Goal: Information Seeking & Learning: Learn about a topic

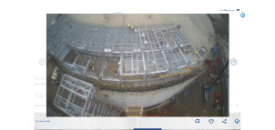
scroll to position [65, 0]
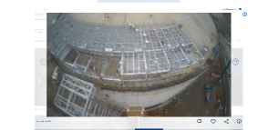
click at [245, 15] on icon at bounding box center [245, 15] width 5 height 5
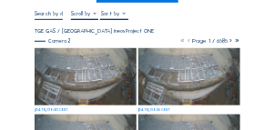
scroll to position [0, 0]
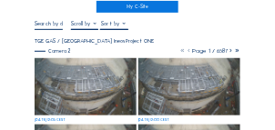
scroll to position [73, 0]
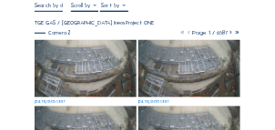
click at [86, 73] on img at bounding box center [86, 68] width 102 height 57
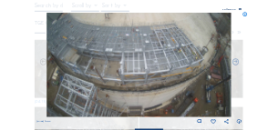
click at [79, 63] on img at bounding box center [138, 65] width 185 height 104
click at [244, 16] on icon at bounding box center [245, 15] width 5 height 5
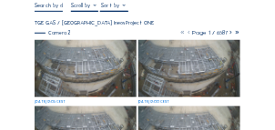
click at [50, 71] on img at bounding box center [86, 68] width 102 height 57
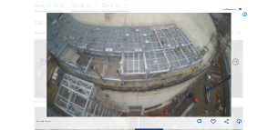
click at [245, 14] on icon at bounding box center [245, 15] width 5 height 5
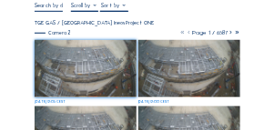
click at [76, 66] on img at bounding box center [86, 68] width 102 height 57
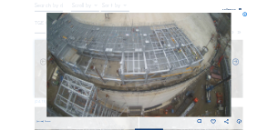
click at [247, 15] on icon at bounding box center [245, 15] width 5 height 5
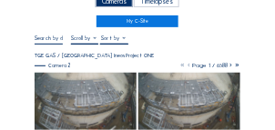
scroll to position [65, 0]
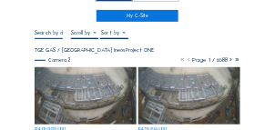
scroll to position [55, 0]
